Goal: Transaction & Acquisition: Purchase product/service

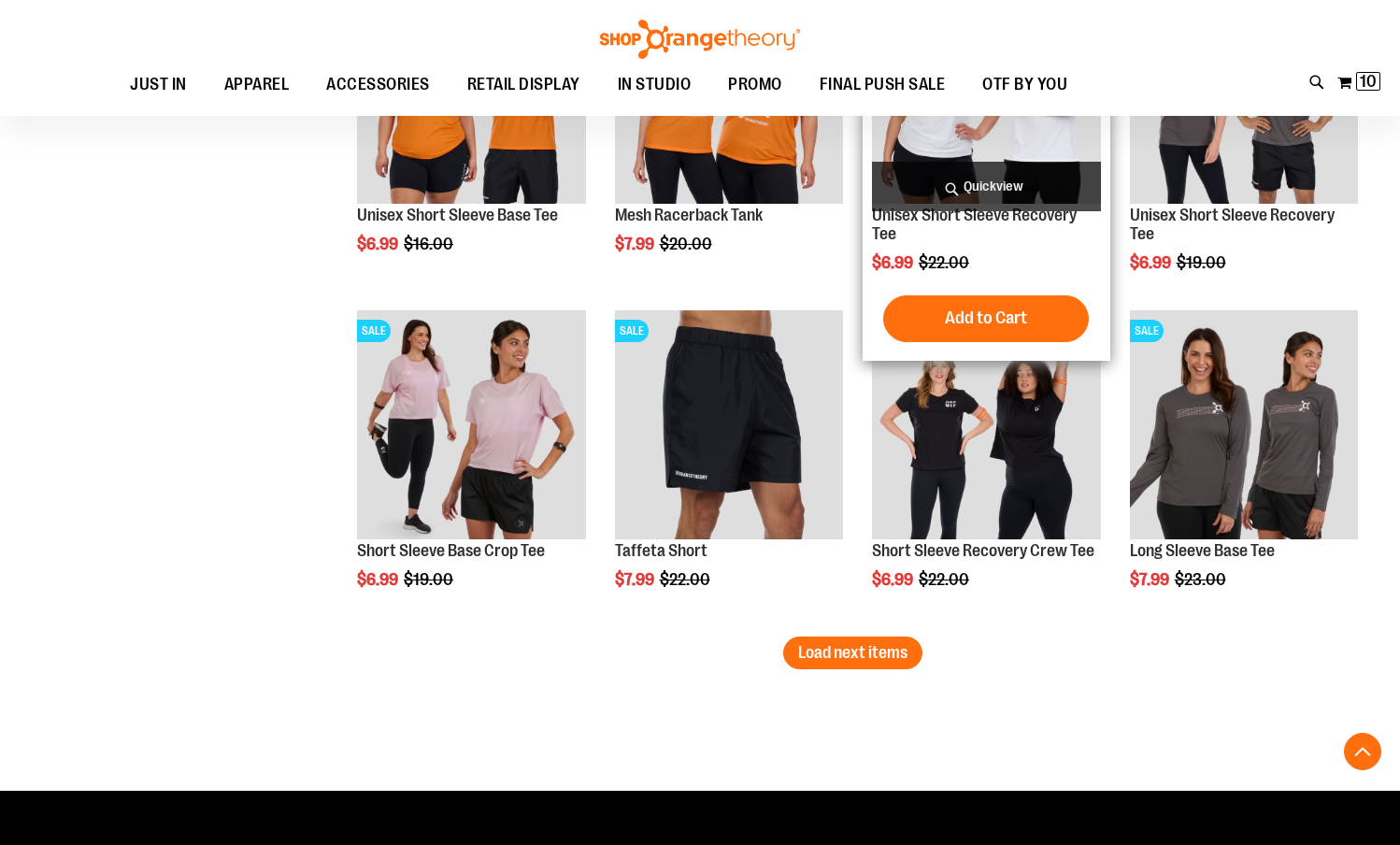
scroll to position [14815, 0]
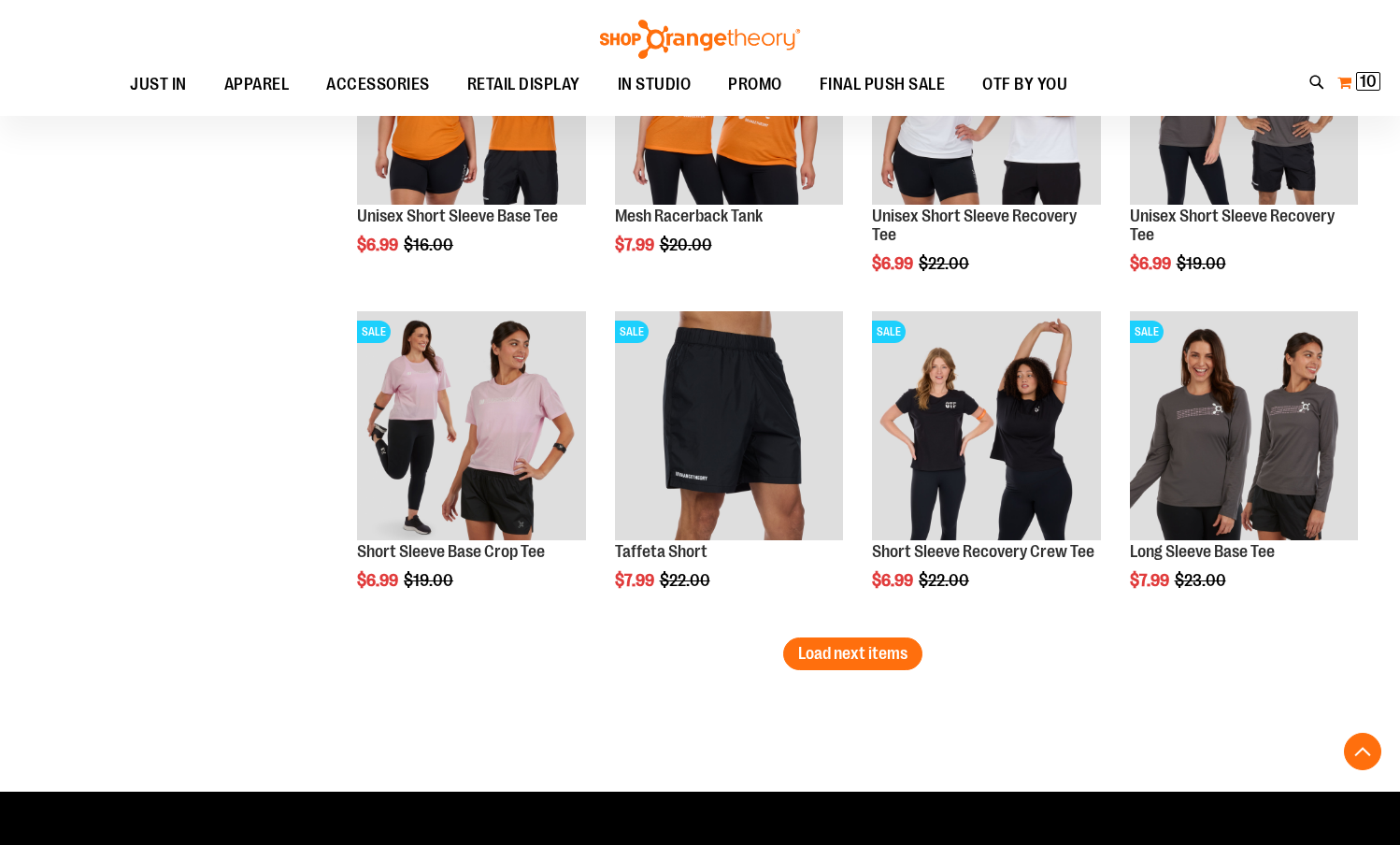
click at [1360, 77] on span "10" at bounding box center [1368, 81] width 17 height 18
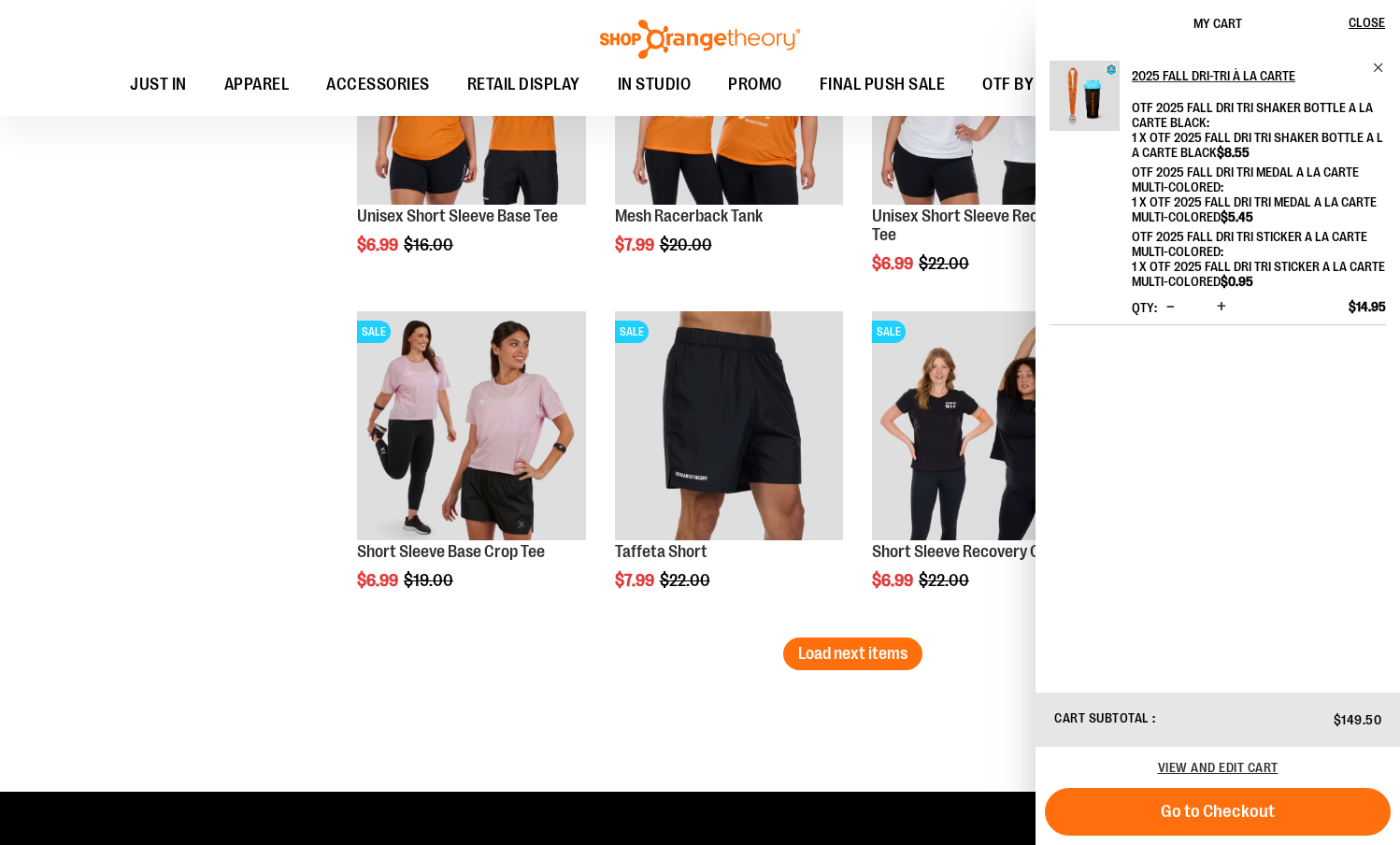
click at [1242, 804] on span "Go to Checkout" at bounding box center [1217, 811] width 114 height 20
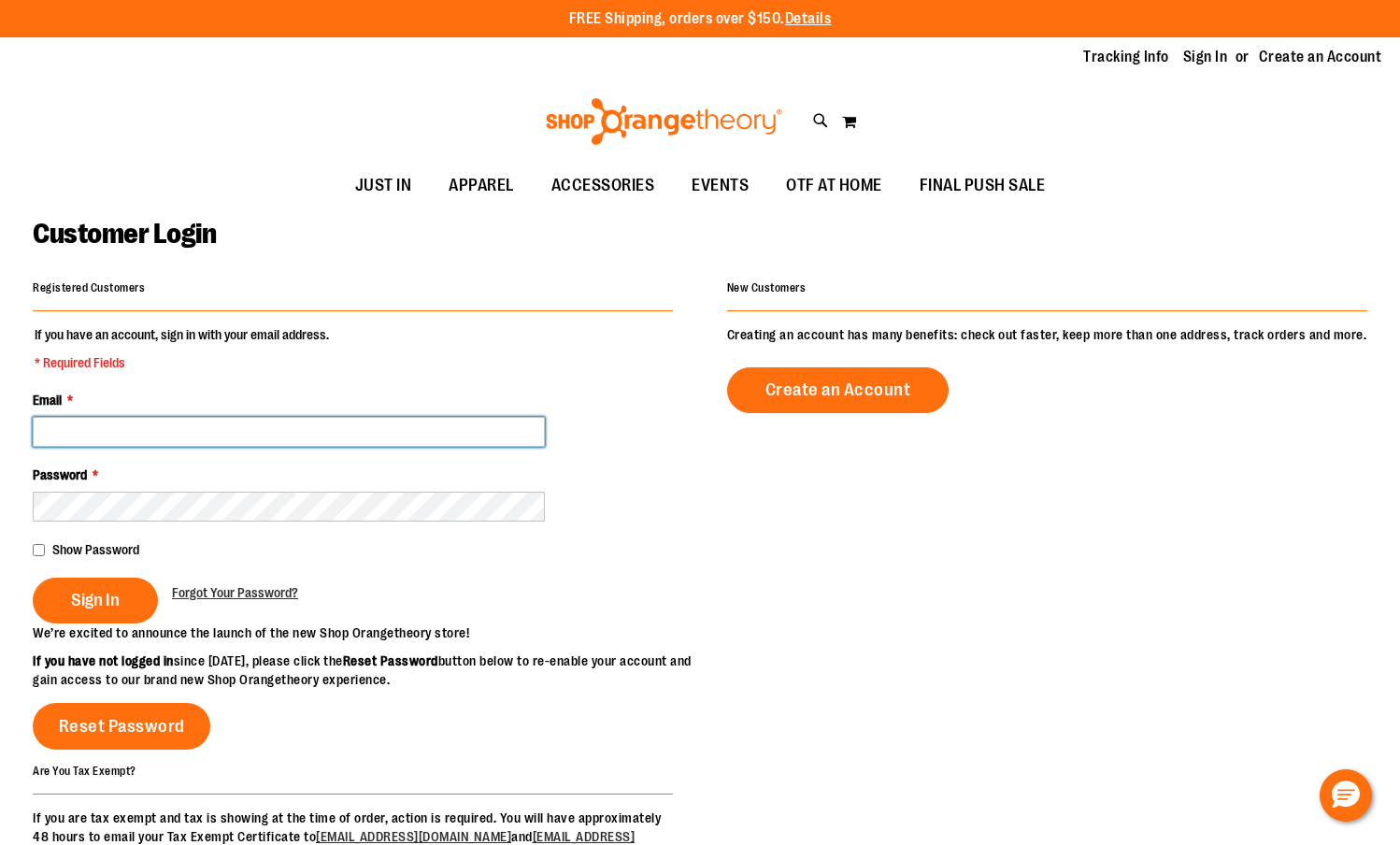
click at [208, 424] on input "Email *" at bounding box center [289, 432] width 512 height 30
paste input "**********"
type input "**********"
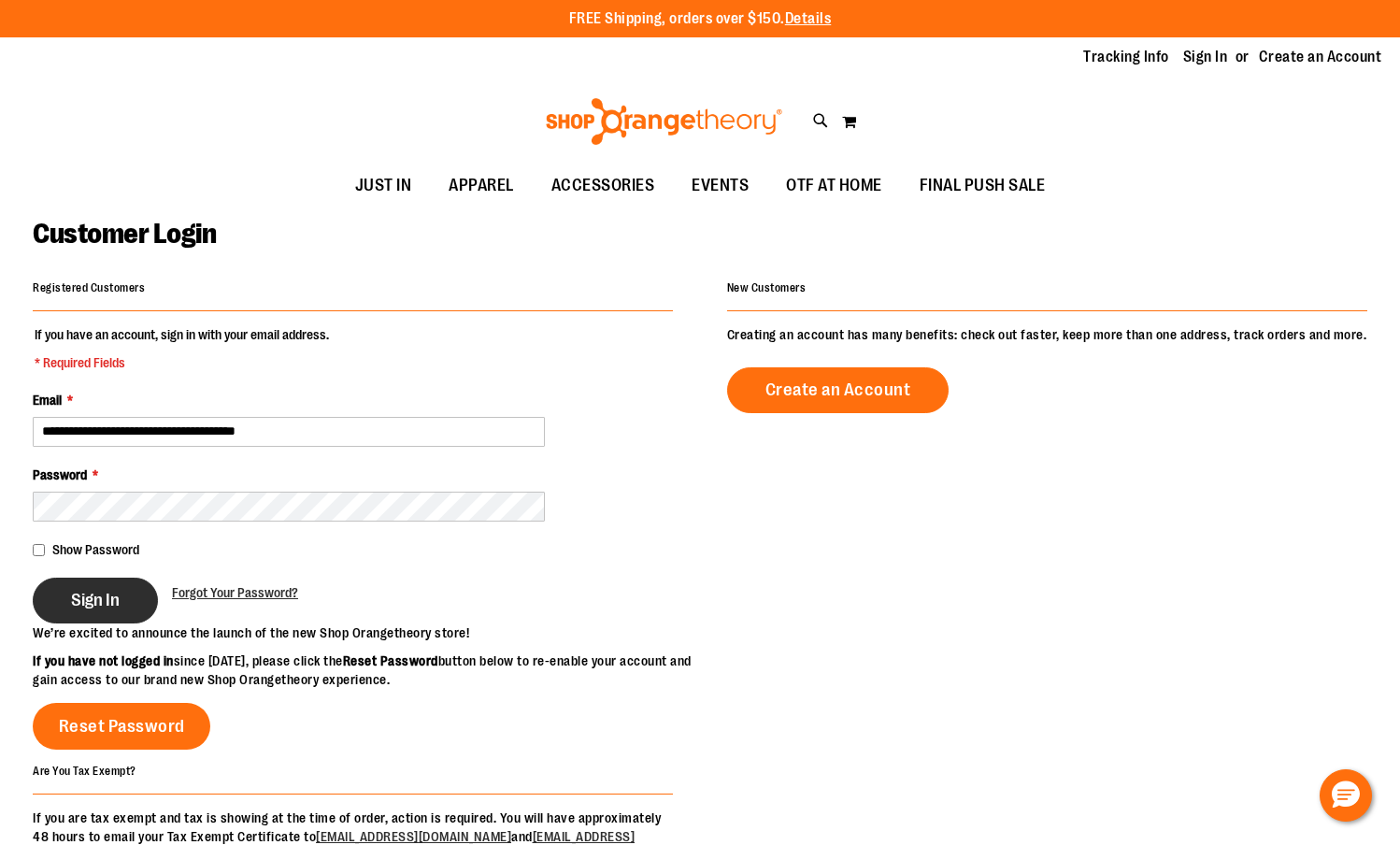
click at [88, 613] on button "Sign In" at bounding box center [95, 600] width 125 height 46
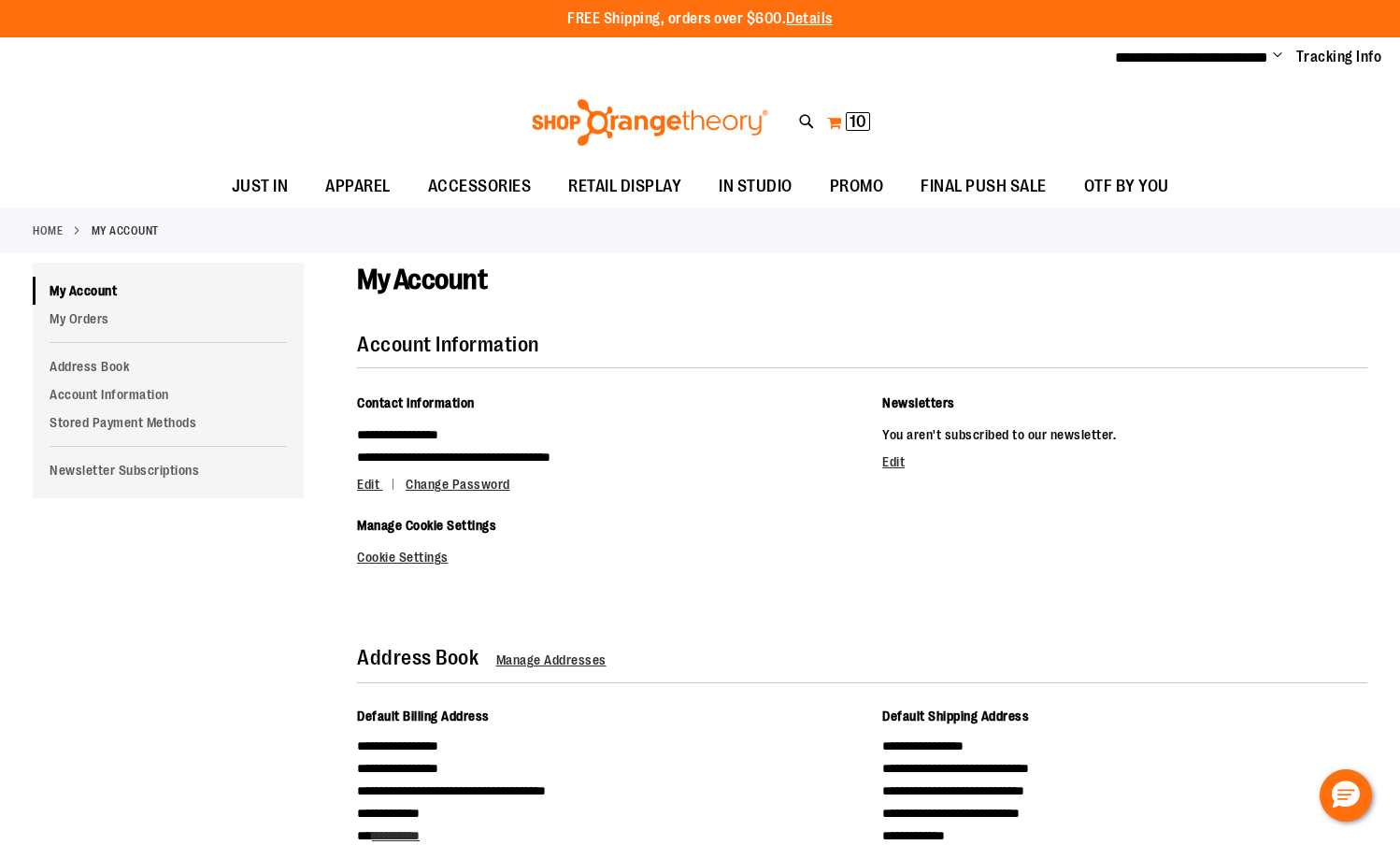
click at [849, 124] on span "10 10 items" at bounding box center [858, 121] width 24 height 18
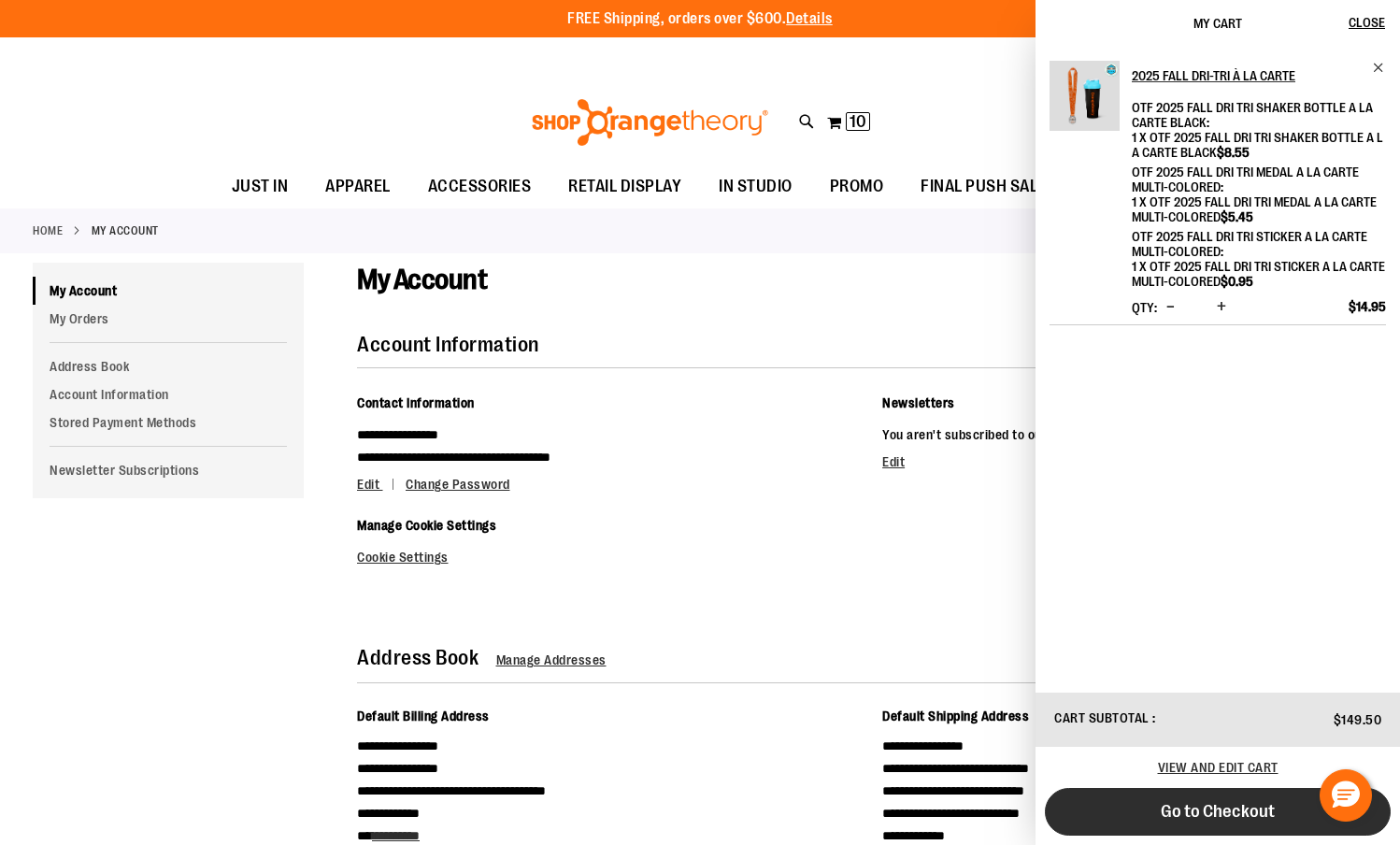
click at [1197, 821] on button "Go to Checkout" at bounding box center [1218, 811] width 346 height 48
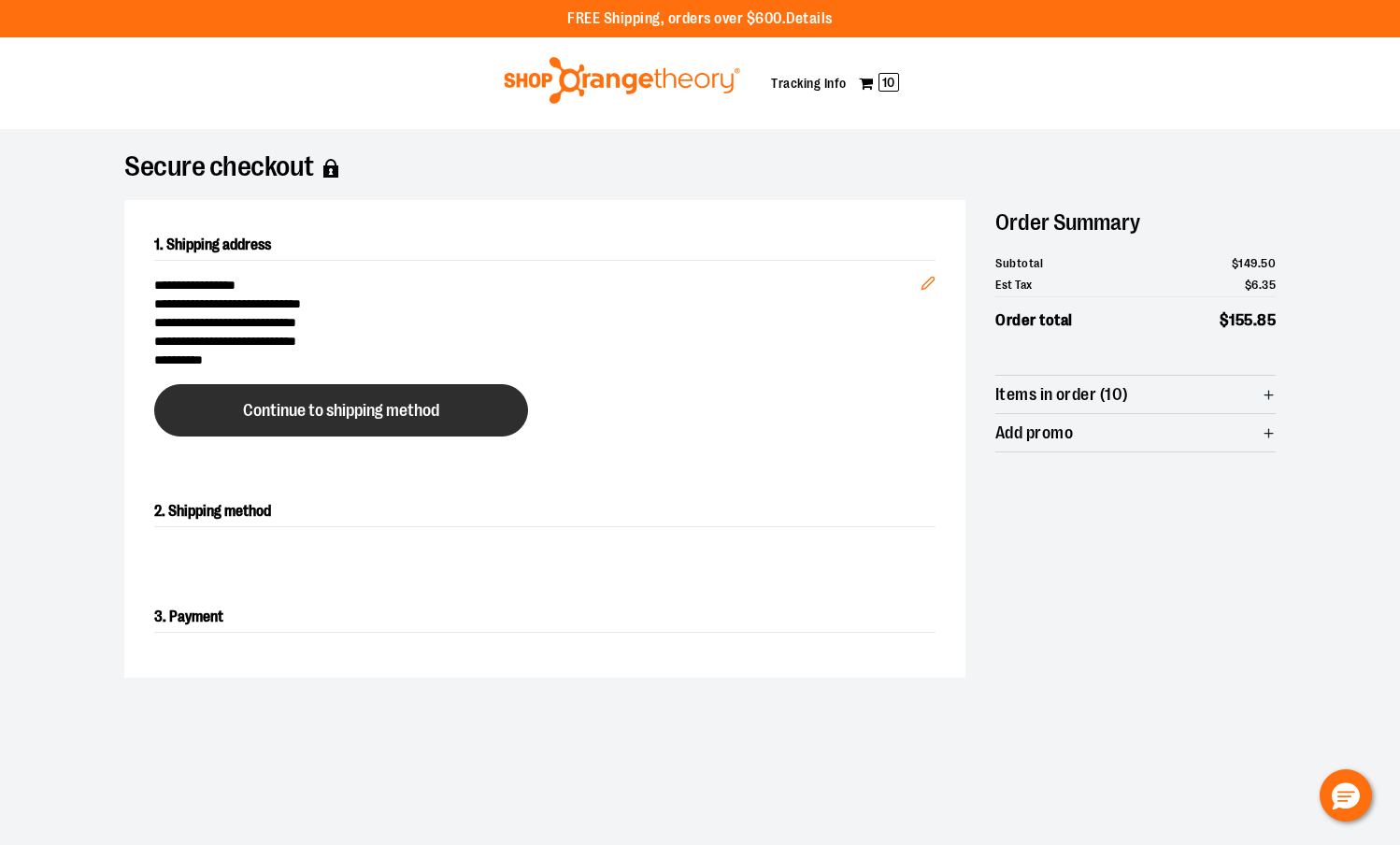
click at [433, 411] on span "Continue to shipping method" at bounding box center [341, 410] width 196 height 18
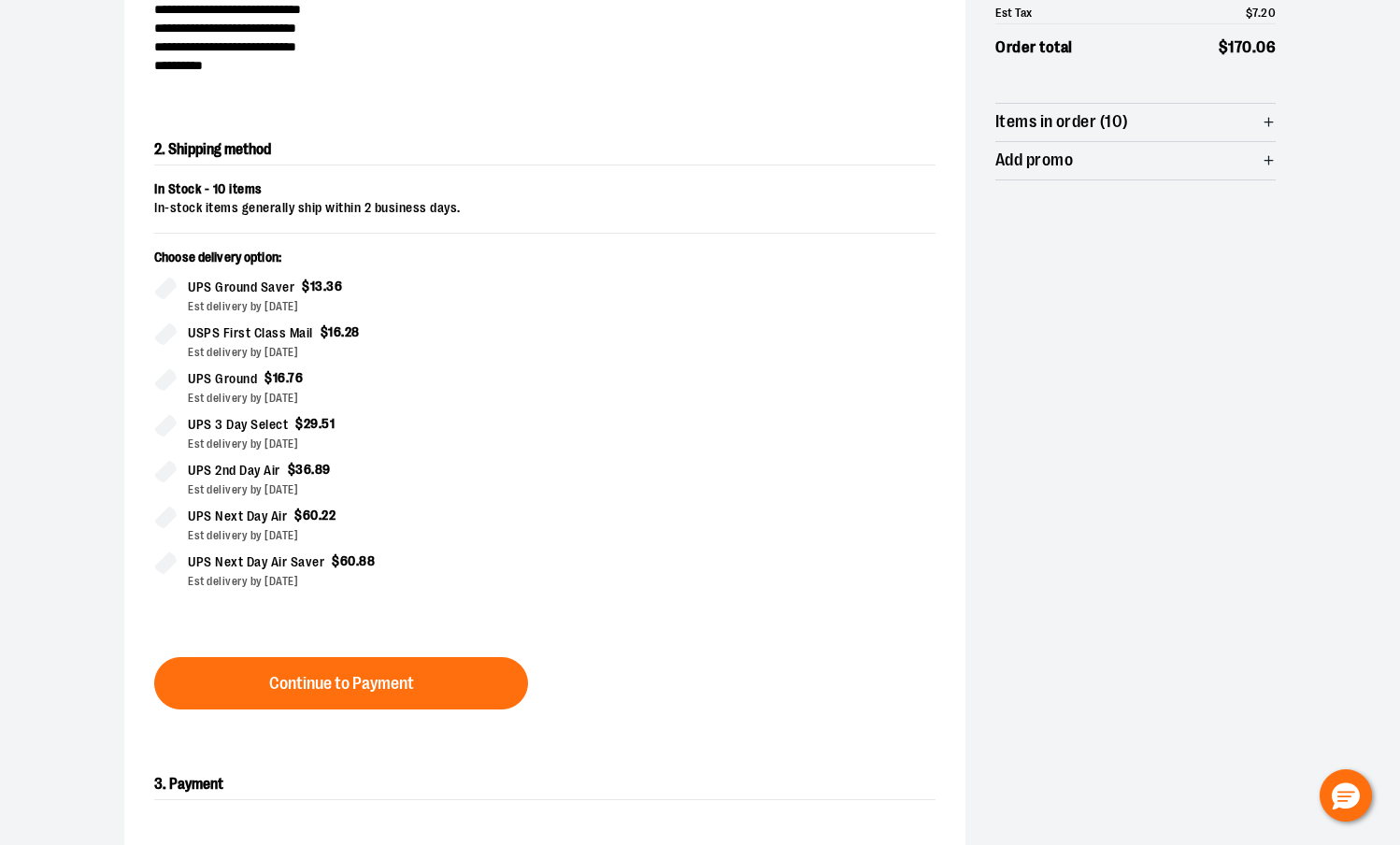
scroll to position [319, 0]
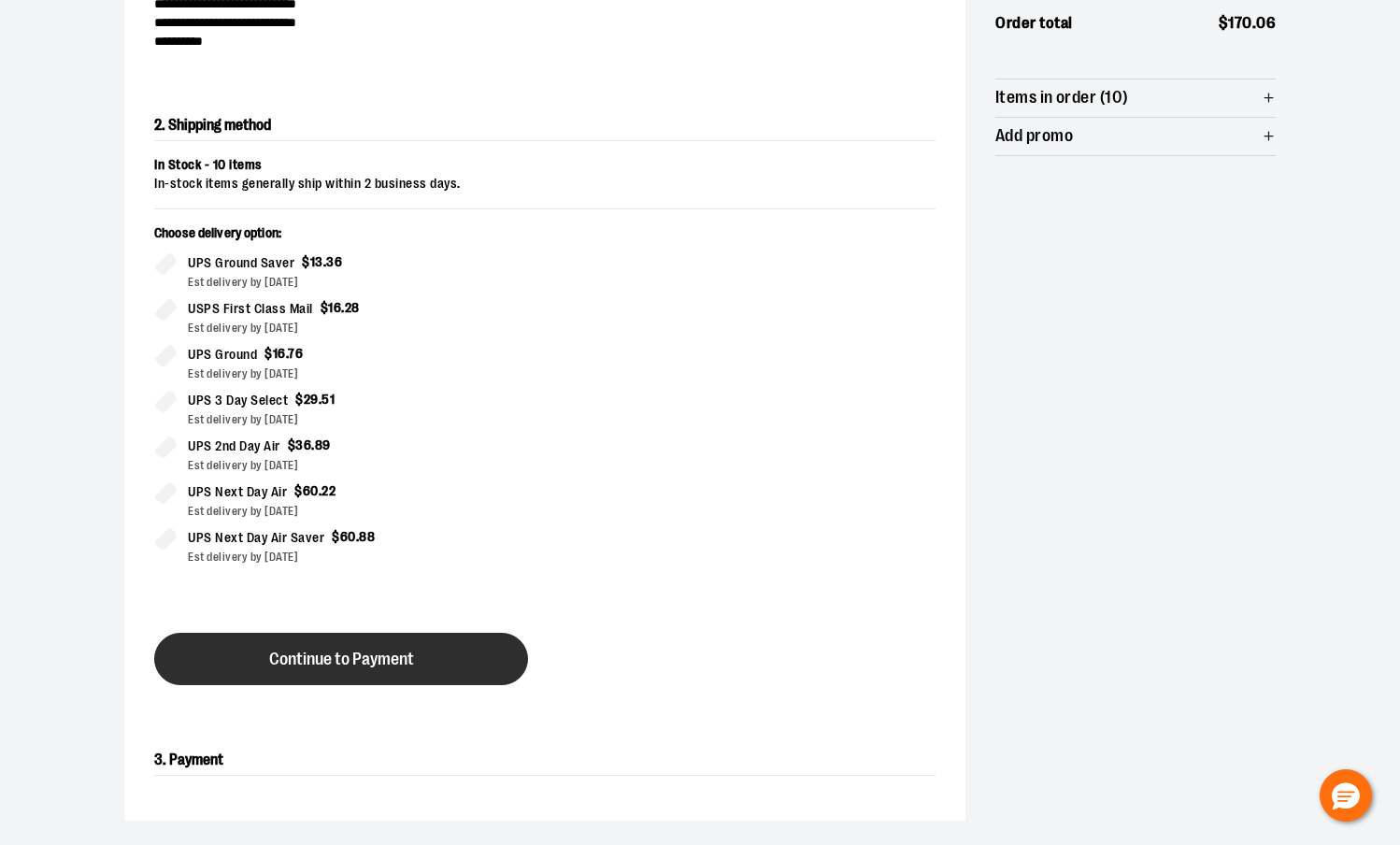
click at [413, 645] on button "Continue to Payment" at bounding box center [341, 659] width 374 height 53
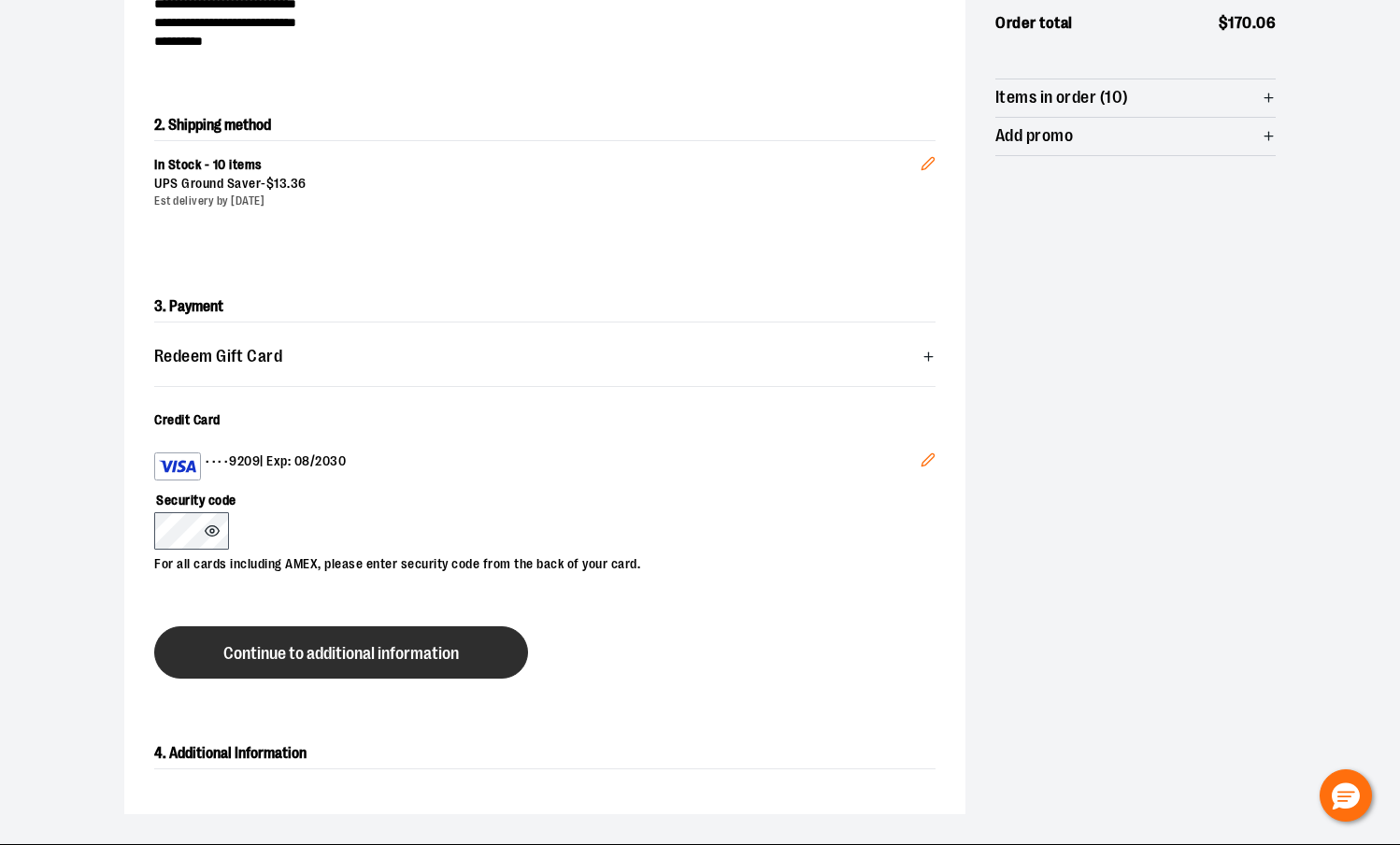
click at [299, 650] on span "Continue to additional information" at bounding box center [341, 653] width 235 height 18
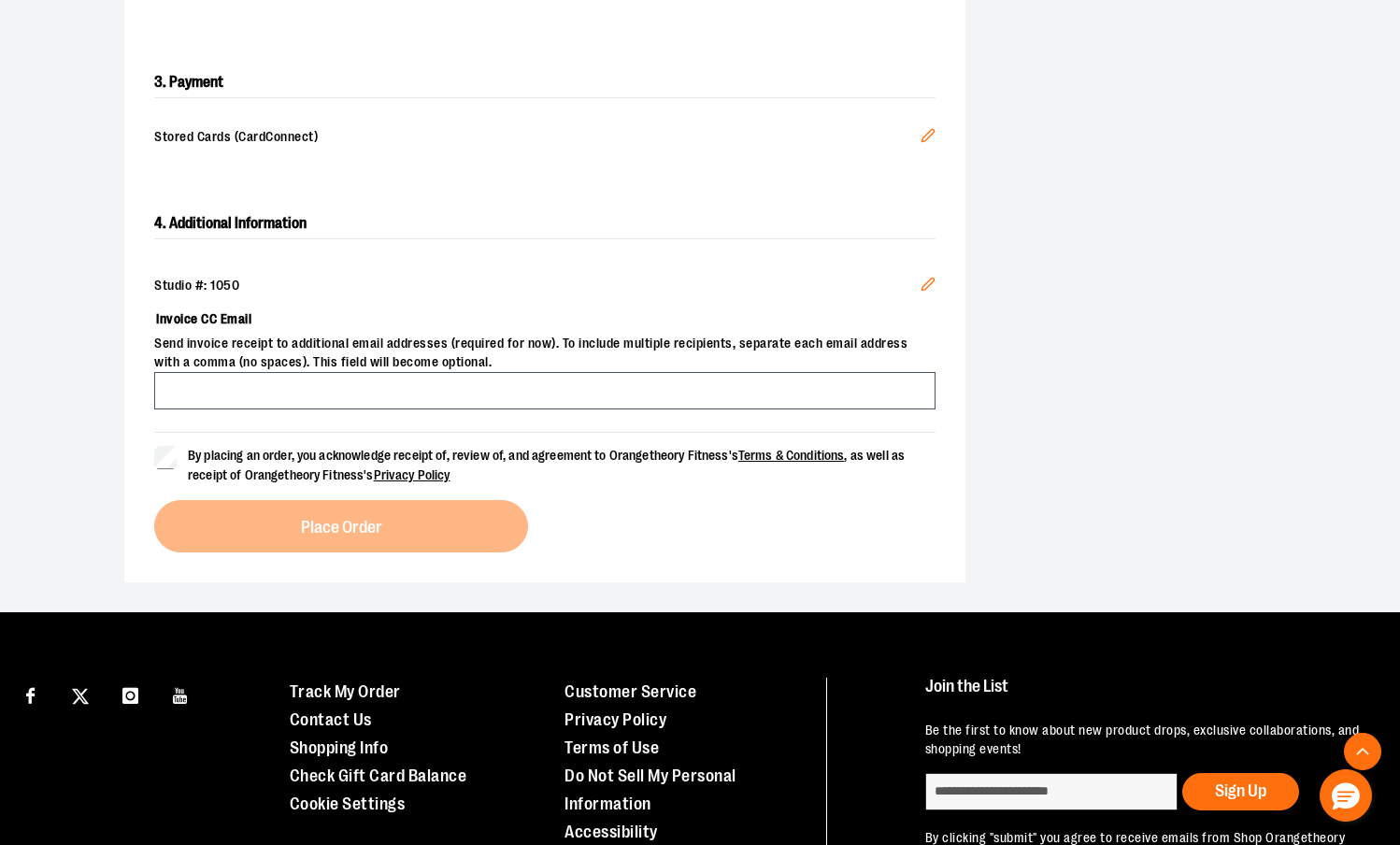
scroll to position [576, 0]
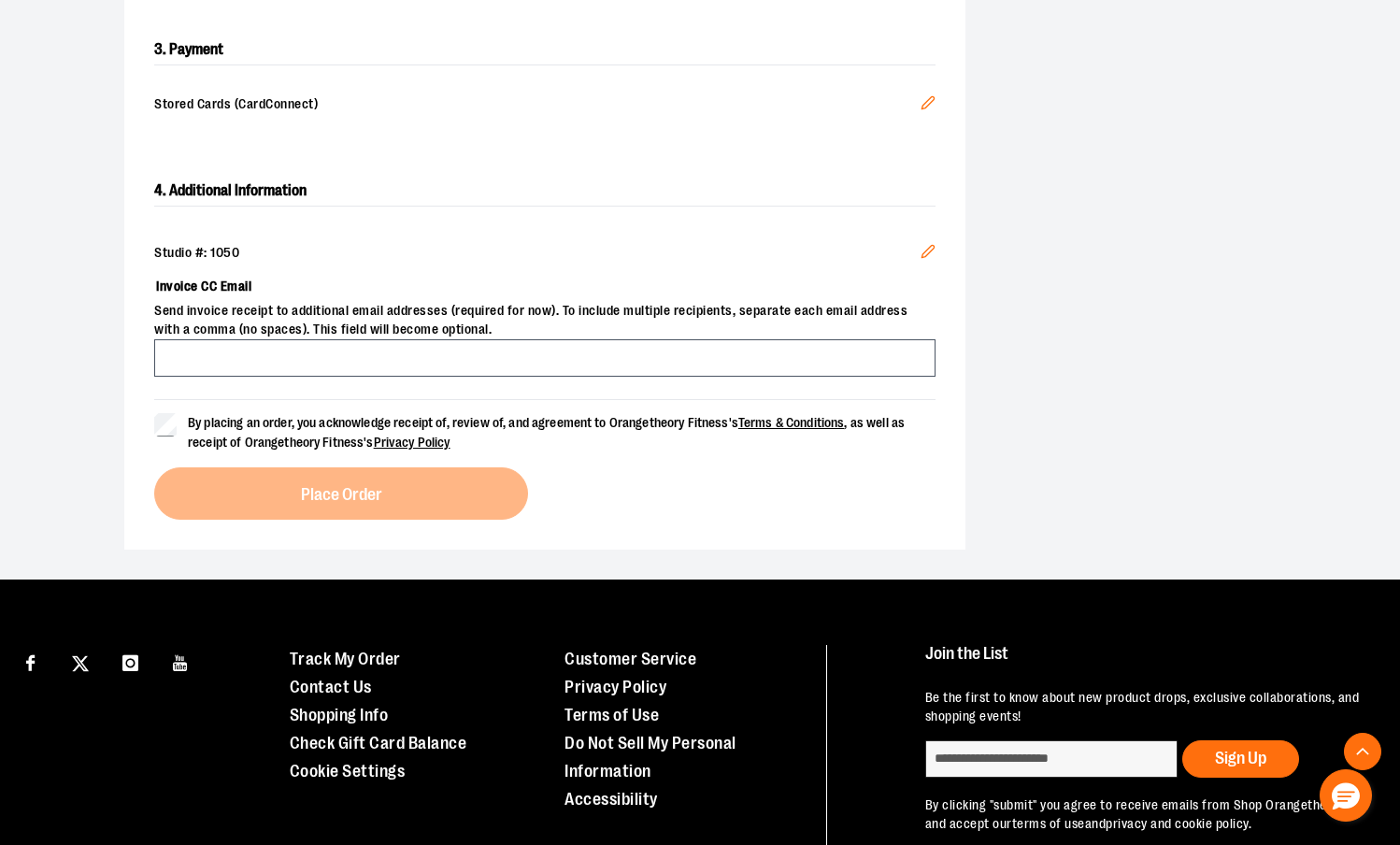
click at [230, 419] on span "By placing an order, you acknowledge receipt of, review of, and agreement to Or…" at bounding box center [545, 433] width 717 height 35
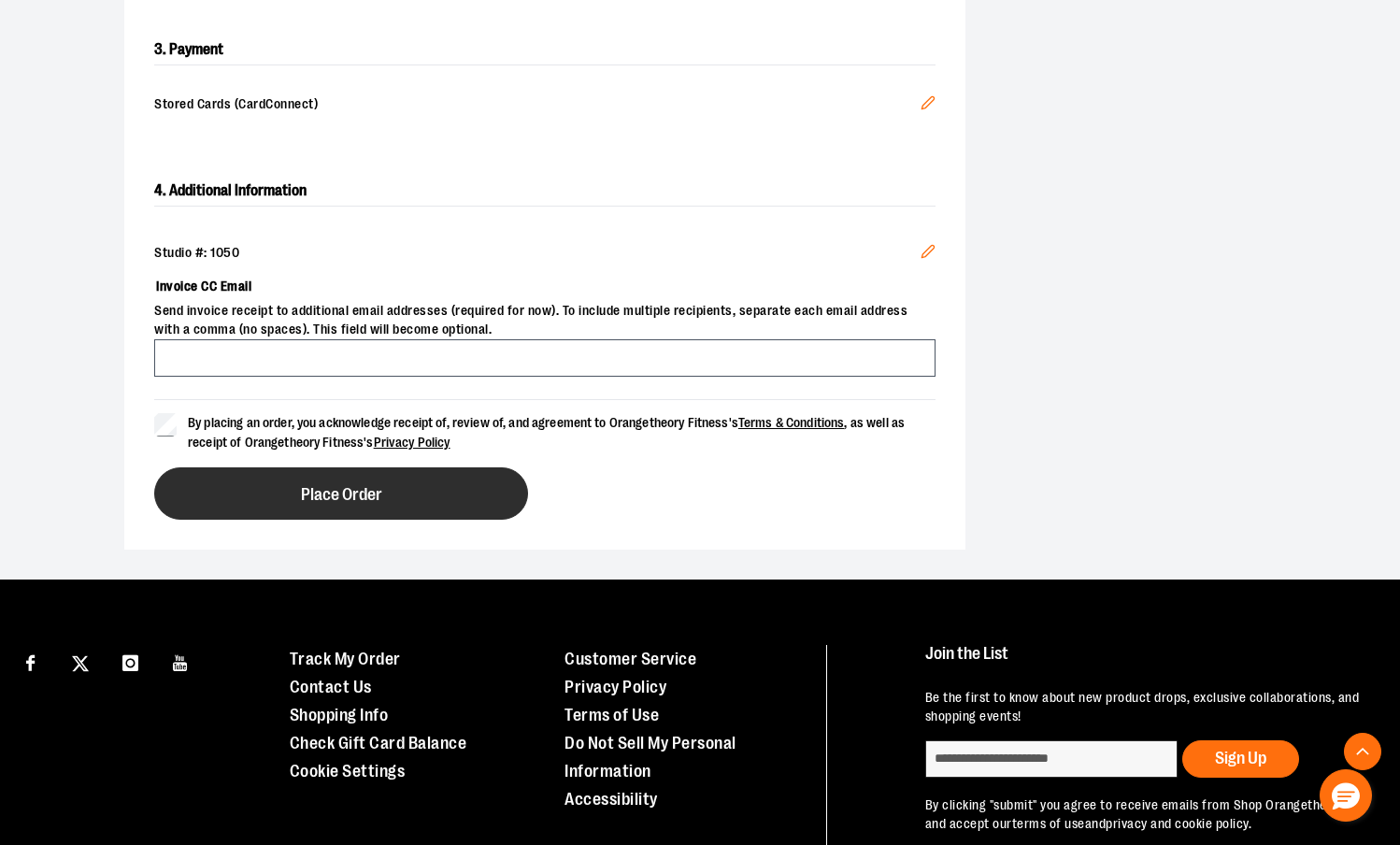
click at [317, 511] on button "Place Order" at bounding box center [341, 494] width 374 height 53
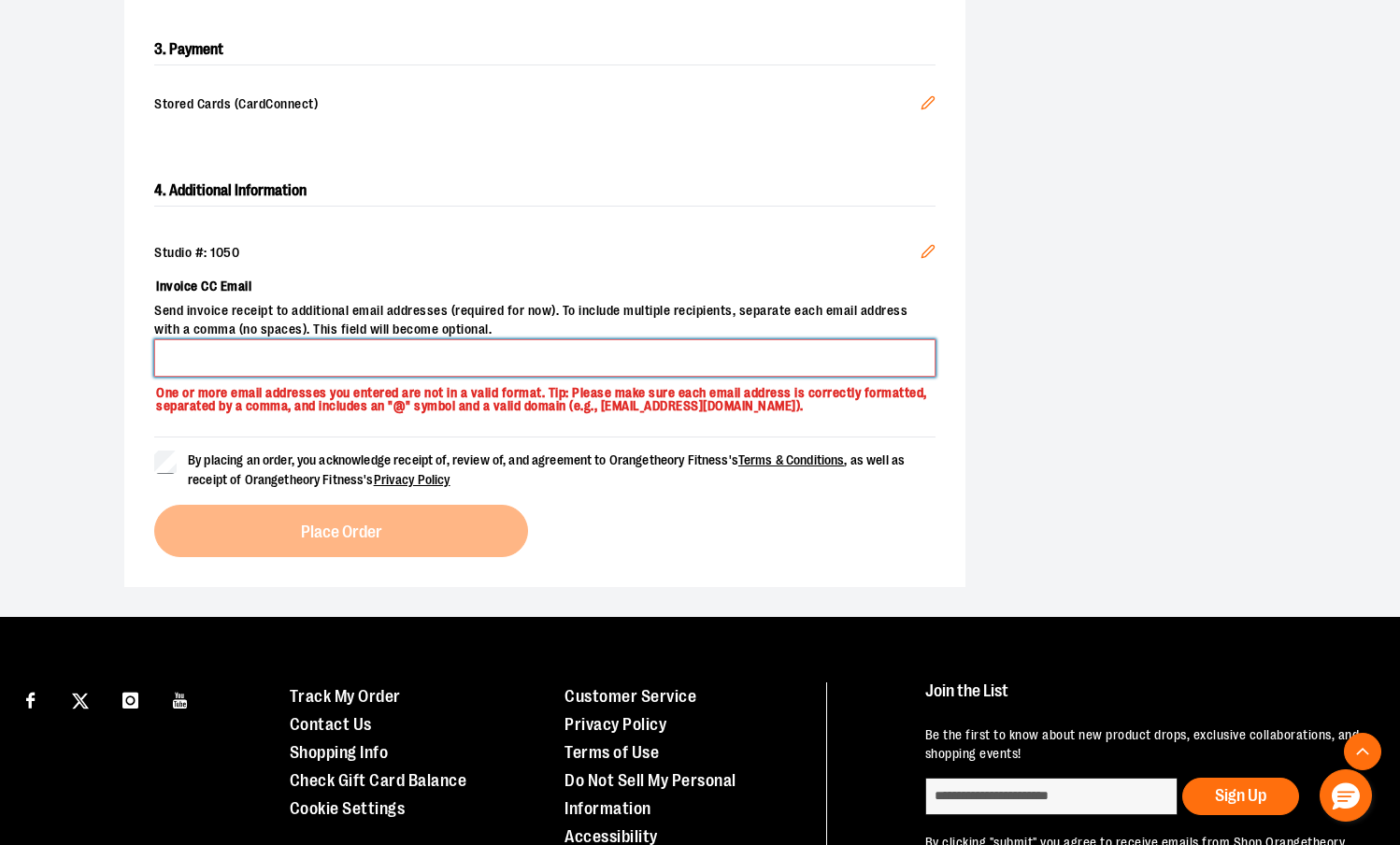
click at [282, 360] on input "Invoice CC Email" at bounding box center [545, 358] width 782 height 37
type input "*"
paste input "**********"
type input "**********"
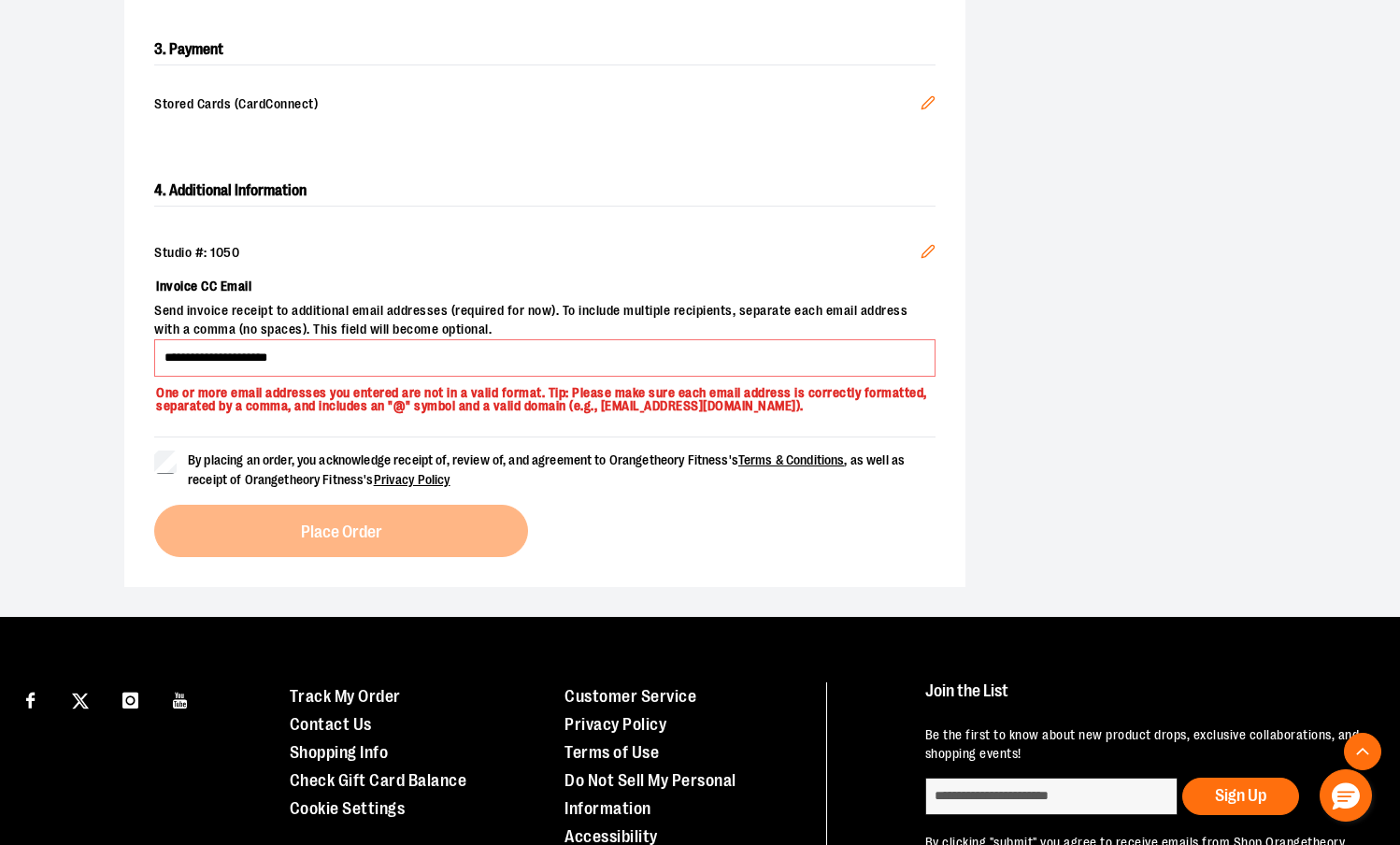
click at [455, 310] on span "Send invoice receipt to additional email addresses (required for now). To inclu…" at bounding box center [545, 321] width 782 height 37
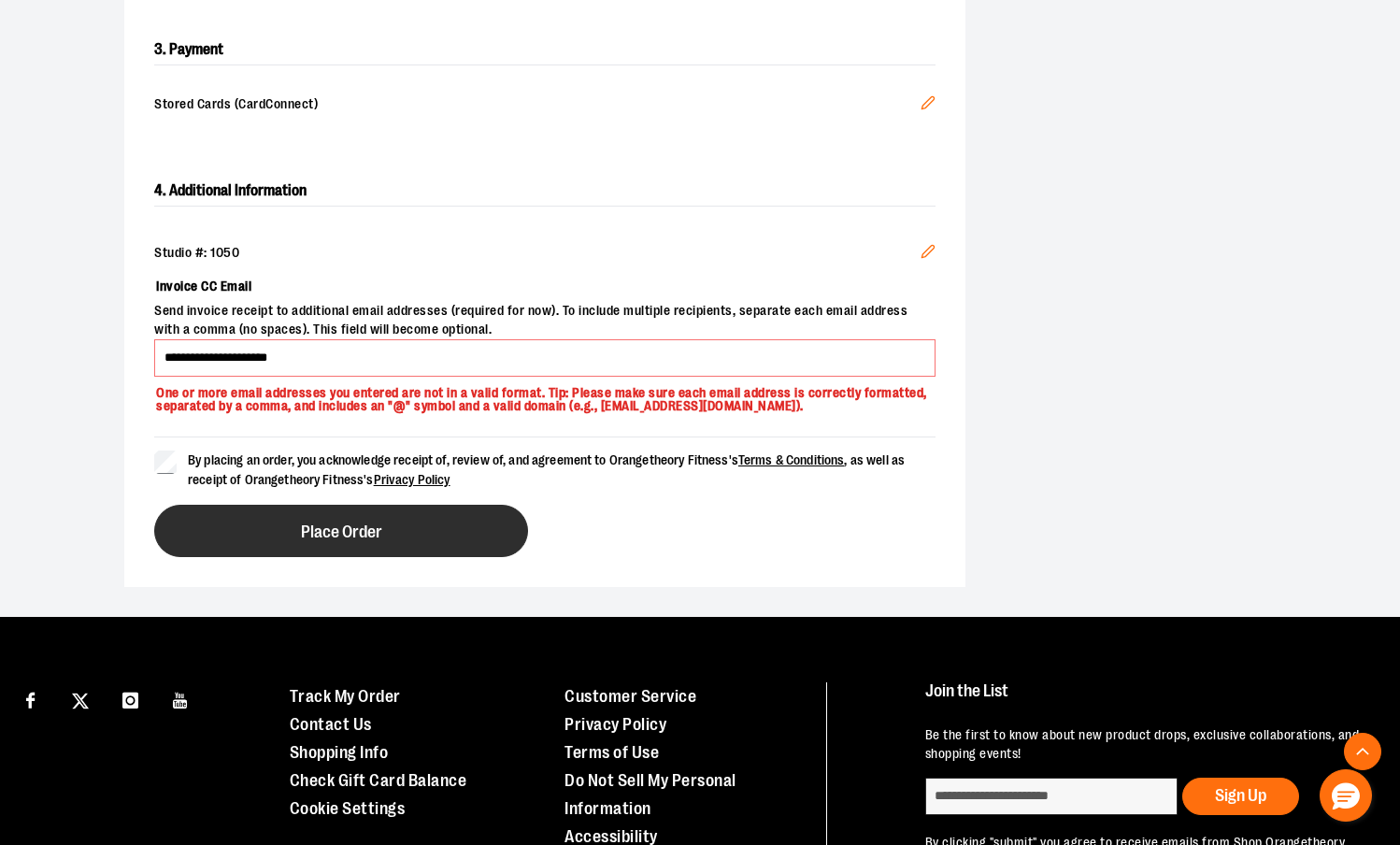
click at [259, 519] on button "Place Order" at bounding box center [341, 531] width 374 height 53
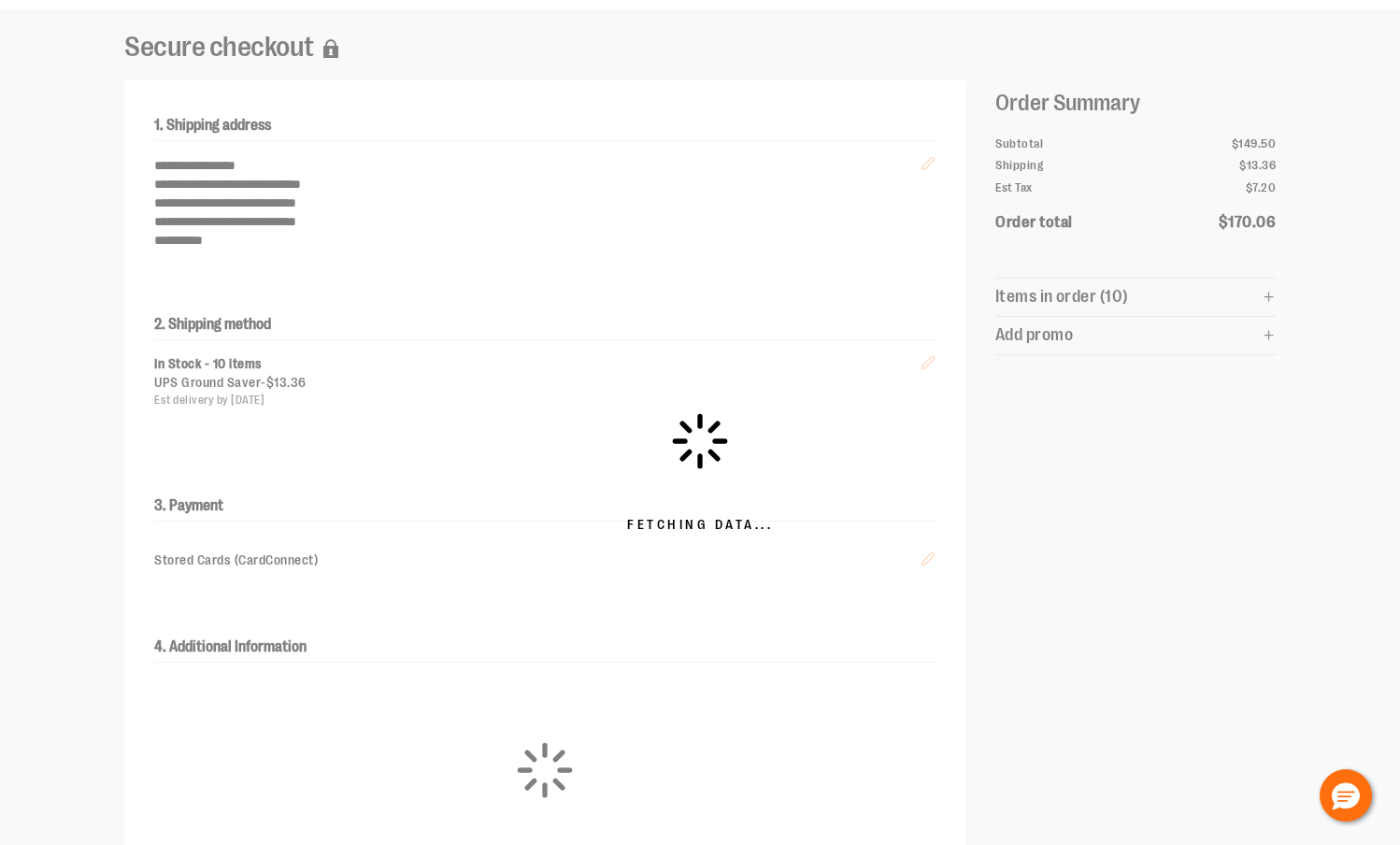
scroll to position [122, 0]
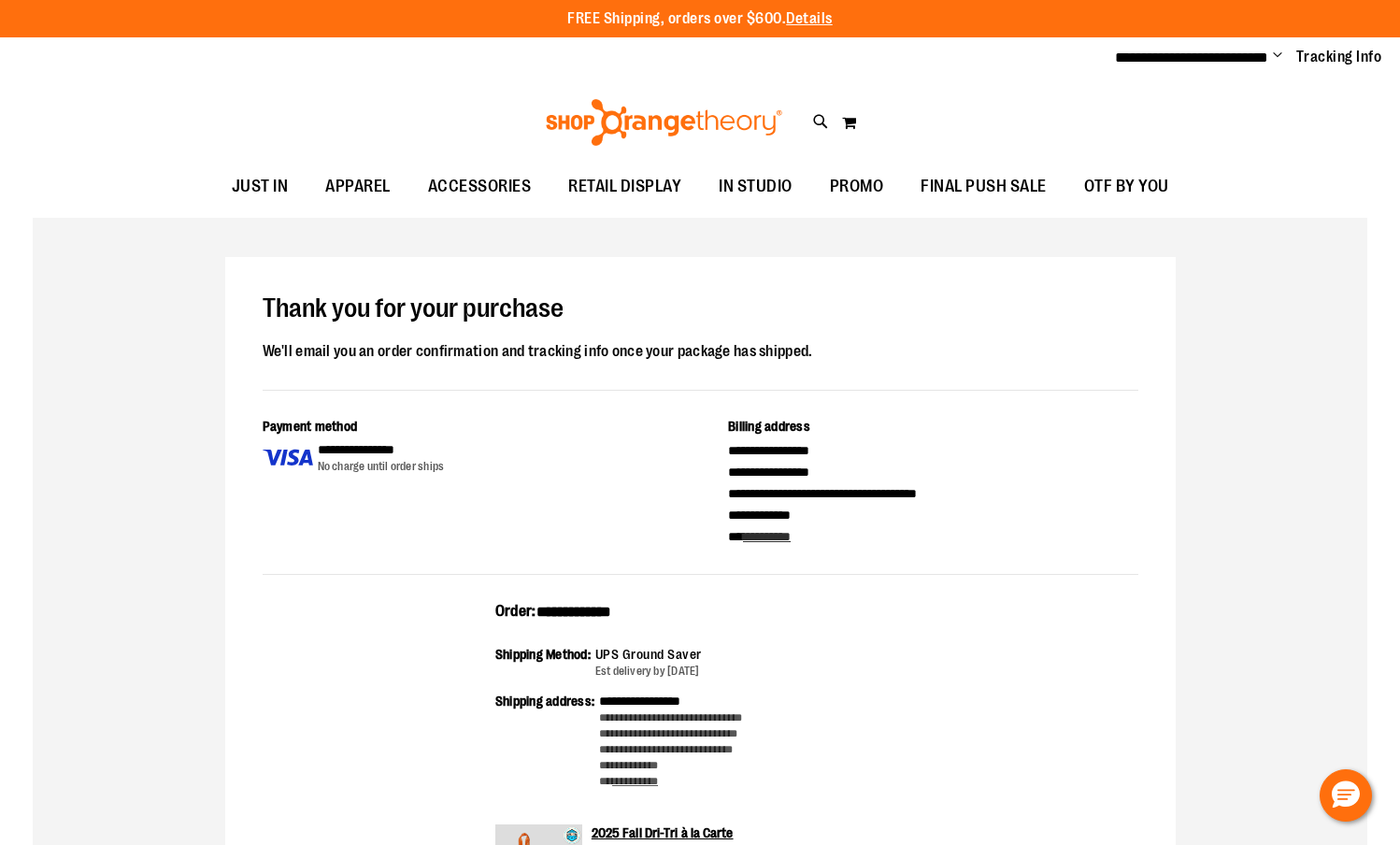
click at [1276, 56] on span "Change" at bounding box center [1278, 56] width 10 height 18
click at [1278, 56] on span "Change" at bounding box center [1278, 56] width 10 height 18
click at [1123, 188] on span "OTF BY YOU" at bounding box center [1126, 186] width 85 height 42
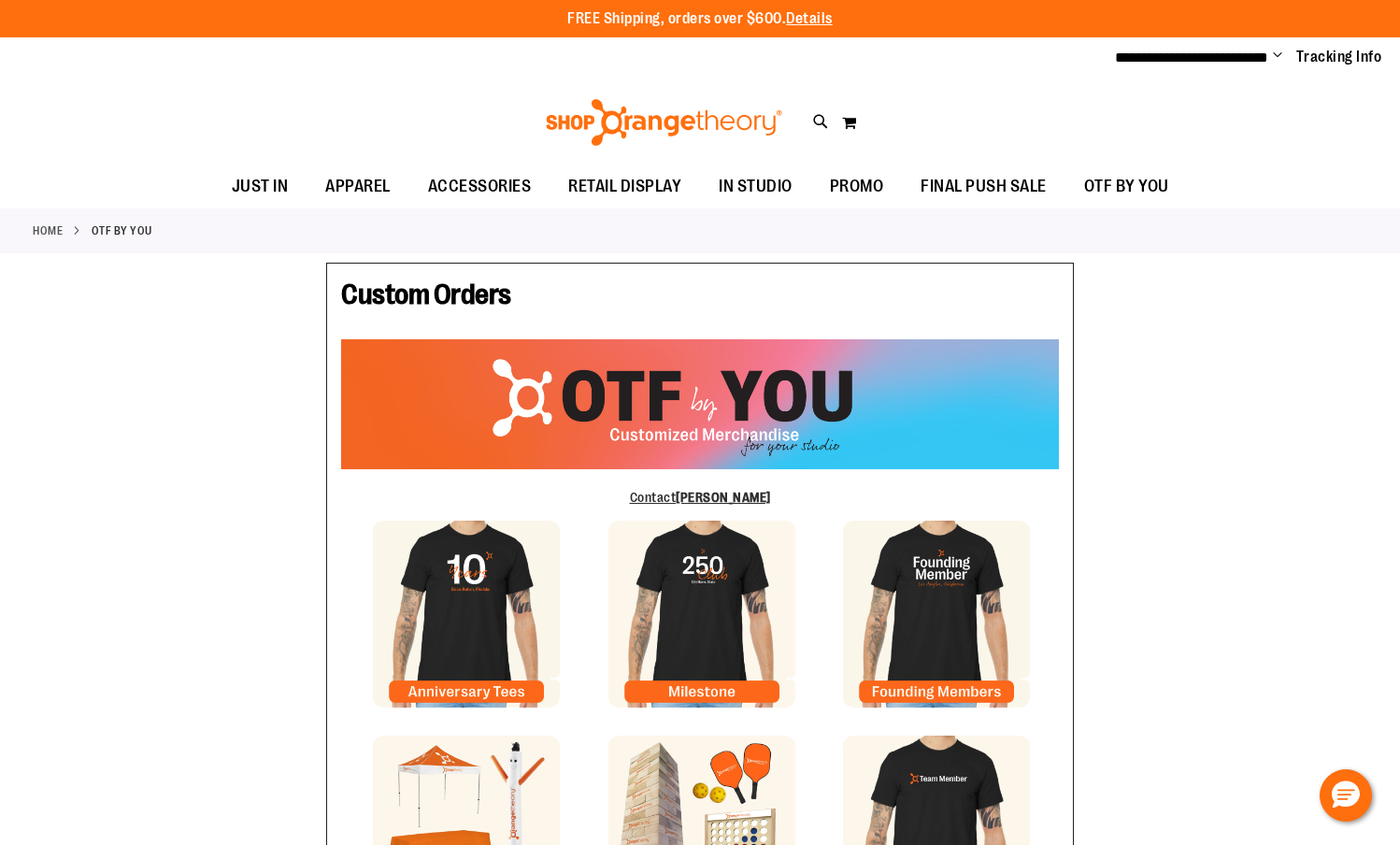
type input "*****"
type input "**********"
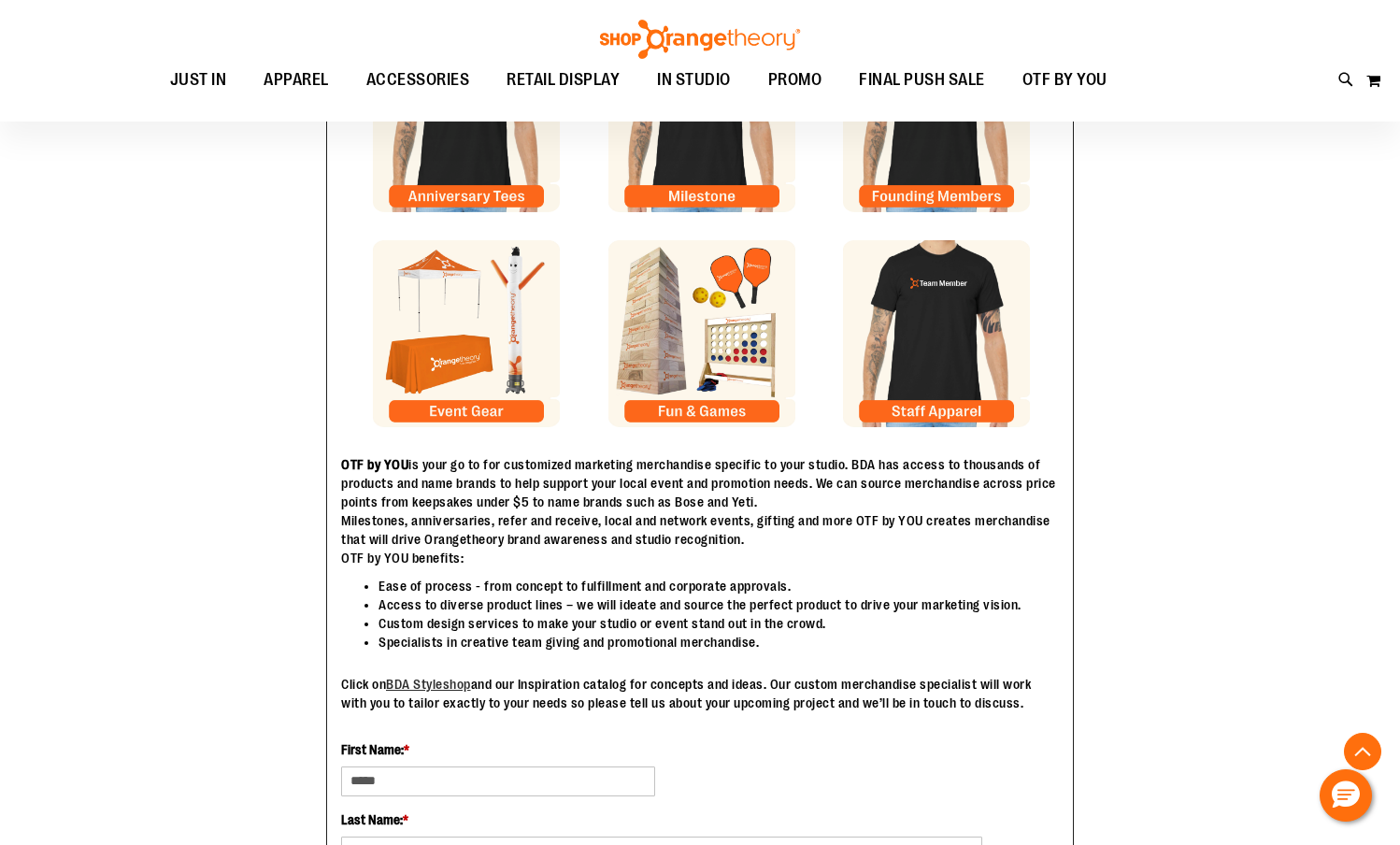
scroll to position [497, 0]
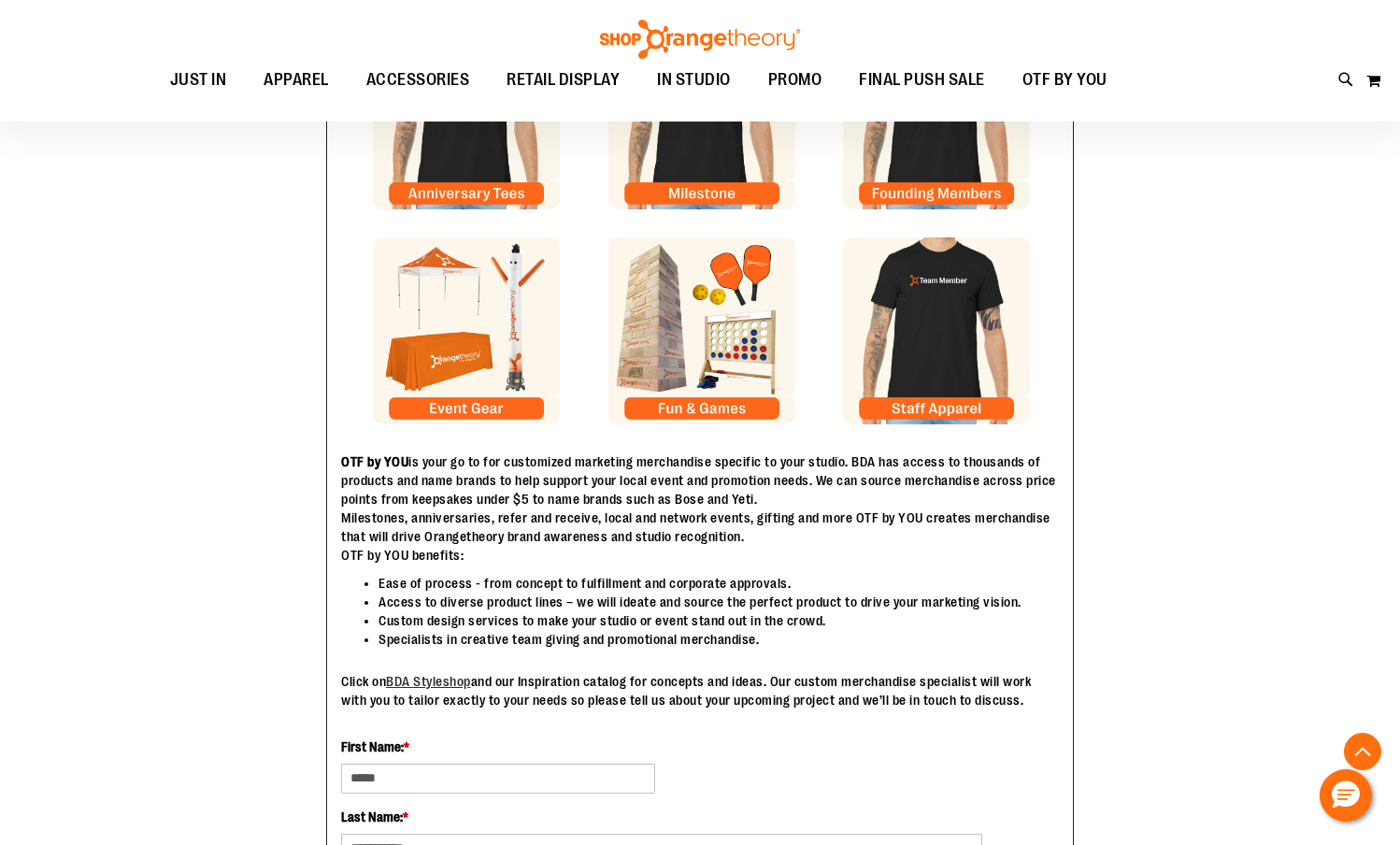
click at [935, 343] on img at bounding box center [936, 331] width 187 height 187
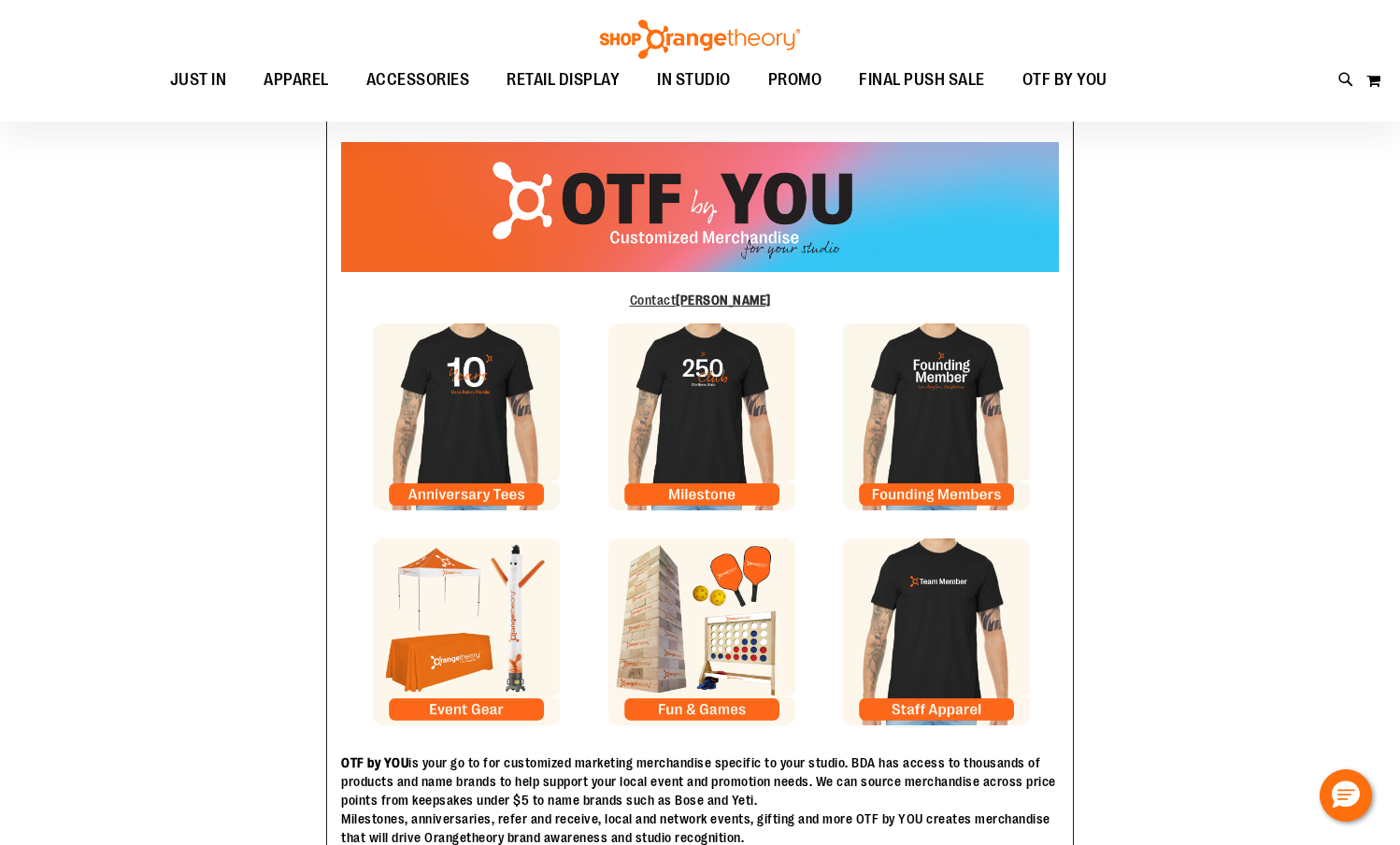
scroll to position [198, 0]
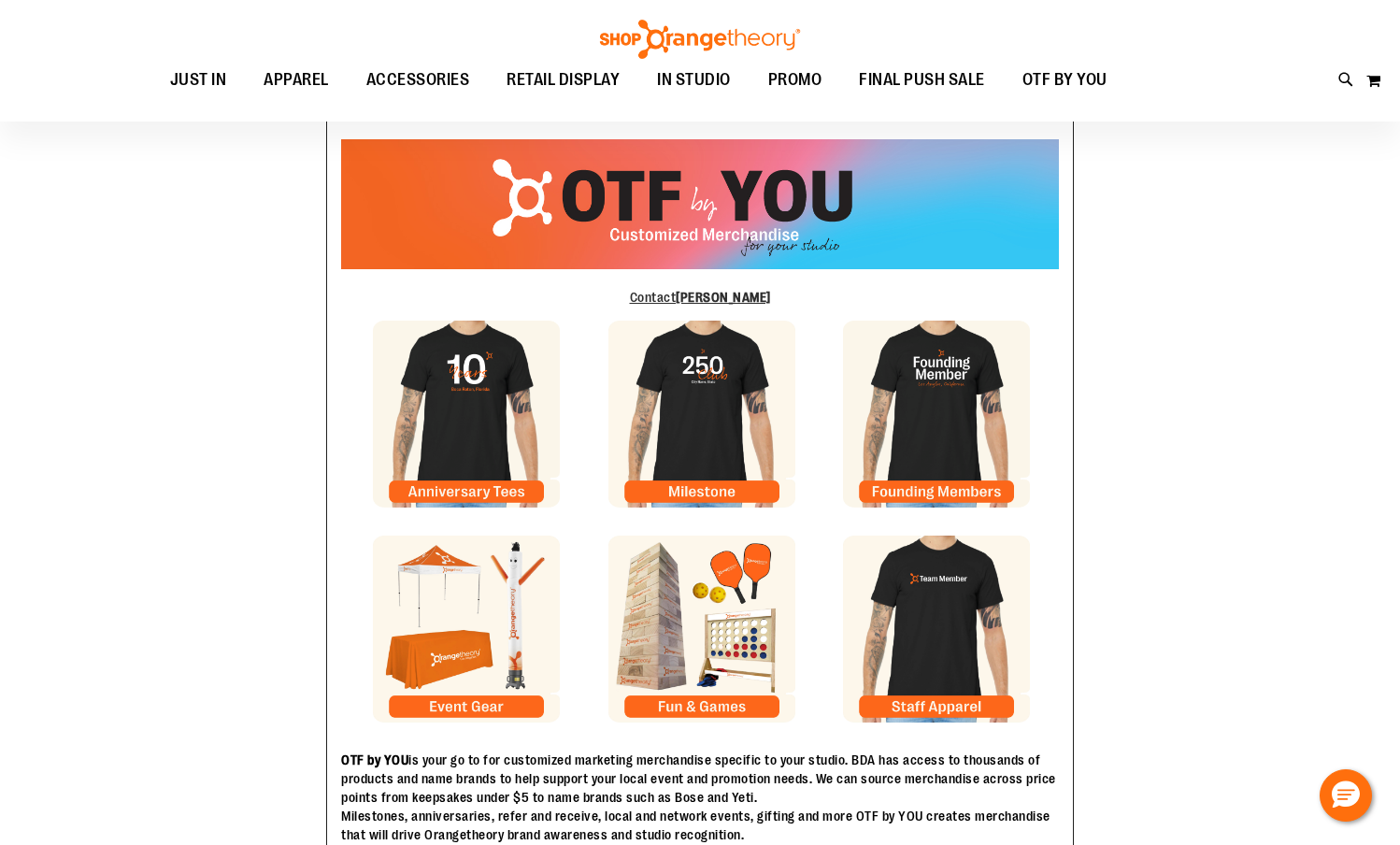
click at [484, 689] on img at bounding box center [467, 629] width 187 height 187
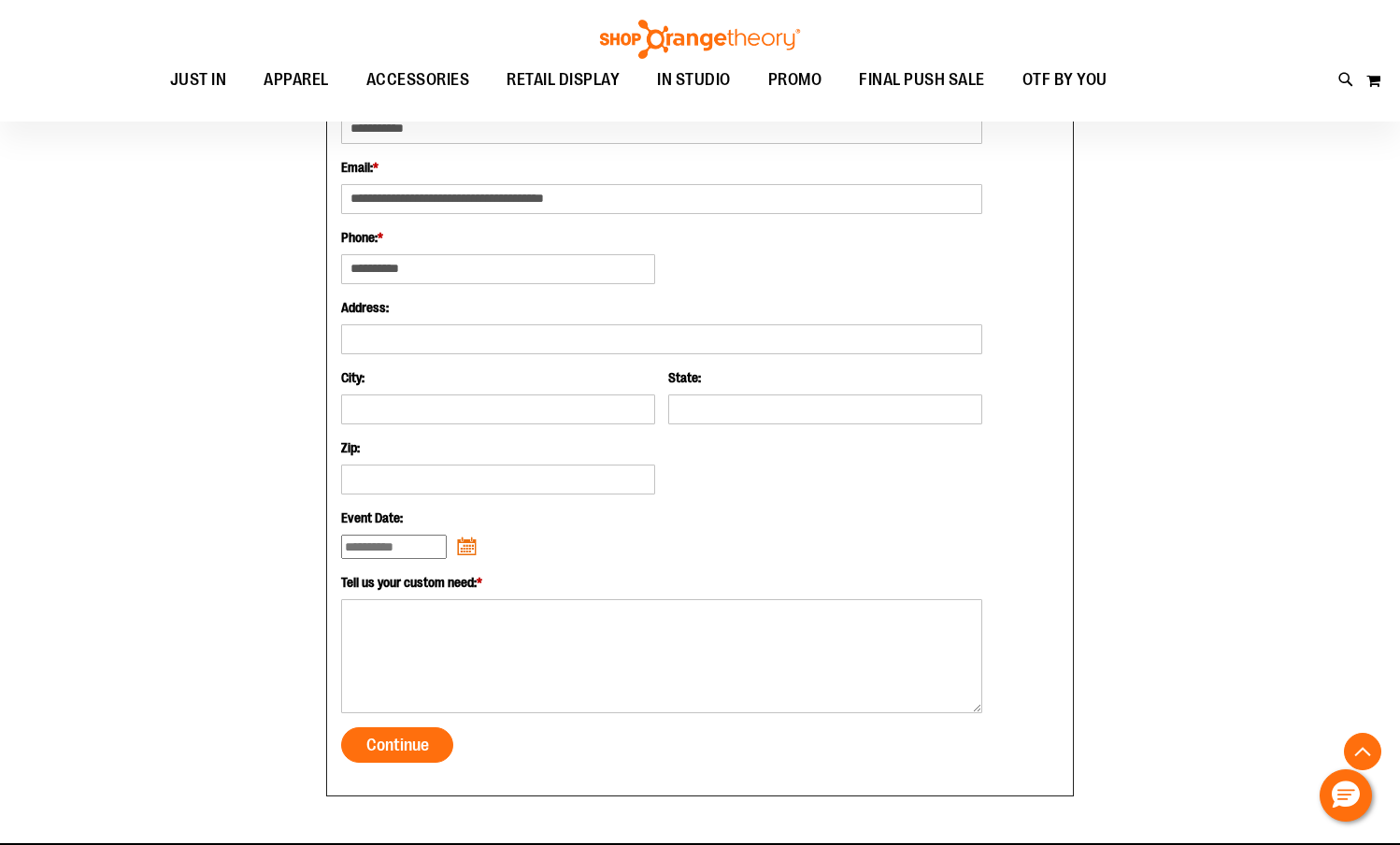
scroll to position [1215, 0]
